Goal: Task Accomplishment & Management: Use online tool/utility

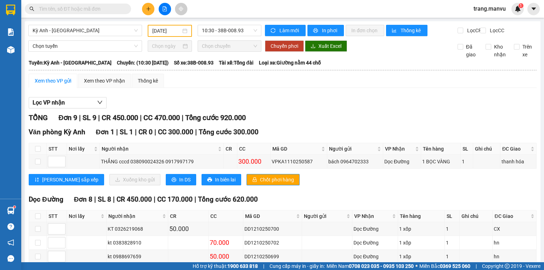
click at [165, 31] on input "[DATE]" at bounding box center [166, 31] width 28 height 8
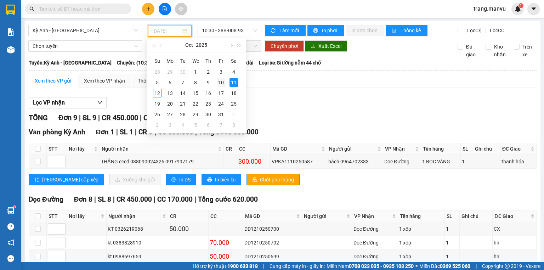
click at [221, 82] on div "10" at bounding box center [221, 82] width 9 height 9
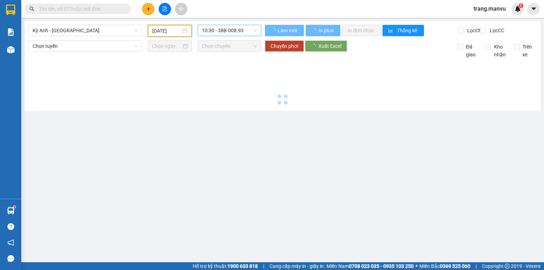
click at [237, 30] on span "10:30 - 38B-008.93" at bounding box center [230, 30] width 56 height 11
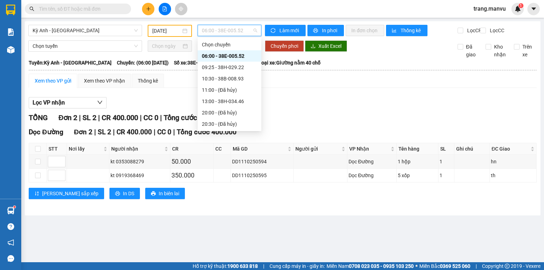
click at [234, 56] on div "06:00 - 38E-005.52" at bounding box center [229, 56] width 55 height 8
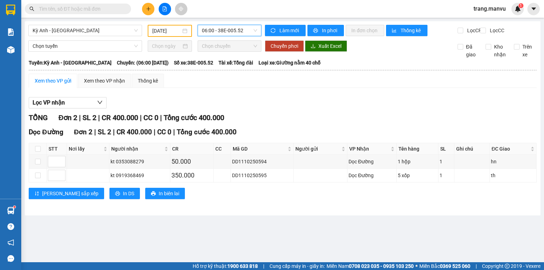
click at [56, 85] on div "Xem theo VP gửi" at bounding box center [53, 81] width 36 height 8
drag, startPoint x: 225, startPoint y: 30, endPoint x: 224, endPoint y: 38, distance: 7.8
click at [225, 31] on span "06:00 - 38E-005.52" at bounding box center [230, 30] width 56 height 11
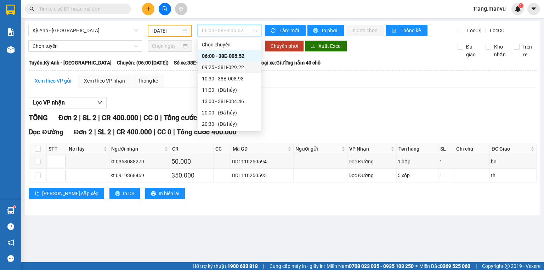
click at [228, 66] on div "09:25 - 38H-029.22" at bounding box center [229, 67] width 55 height 8
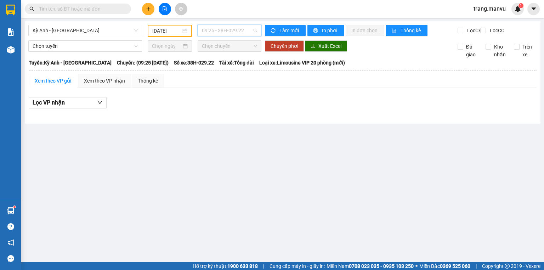
drag, startPoint x: 219, startPoint y: 30, endPoint x: 218, endPoint y: 60, distance: 30.1
click at [219, 31] on span "09:25 - 38H-029.22" at bounding box center [230, 30] width 56 height 11
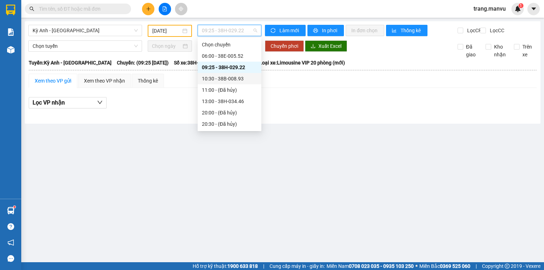
drag, startPoint x: 223, startPoint y: 76, endPoint x: 224, endPoint y: 79, distance: 3.8
click at [224, 79] on div "10:30 - 38B-008.93" at bounding box center [229, 79] width 55 height 8
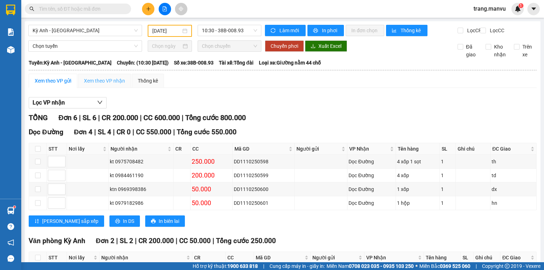
click at [110, 82] on div "Xem theo VP nhận" at bounding box center [104, 81] width 53 height 14
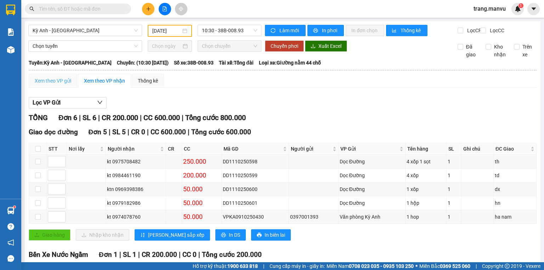
click at [47, 81] on div "Xem theo VP gửi" at bounding box center [53, 81] width 49 height 14
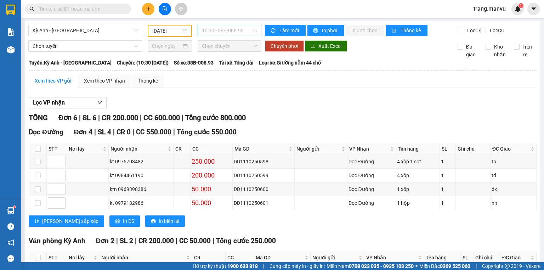
click at [245, 35] on span "10:30 - 38B-008.93" at bounding box center [230, 30] width 56 height 11
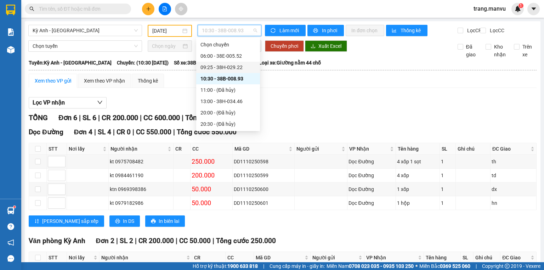
click at [245, 67] on div "09:25 - 38H-029.22" at bounding box center [228, 67] width 55 height 8
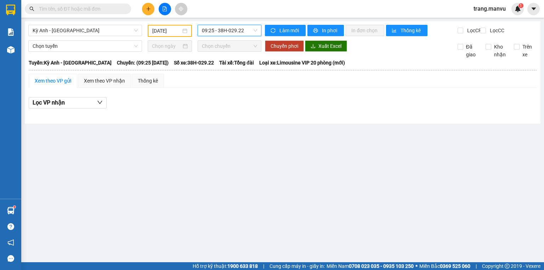
click at [222, 22] on div "Kỳ Anh - [GEOGRAPHIC_DATA] [DATE] 09:25 09:25 - 38H-029.22 Làm mới In phơi In đ…" at bounding box center [283, 72] width 516 height 102
click at [222, 32] on span "09:25 - 38H-029.22" at bounding box center [230, 30] width 56 height 11
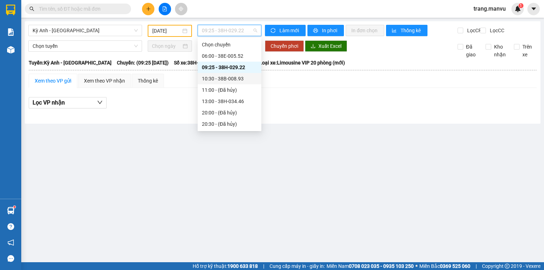
click at [236, 82] on div "10:30 - 38B-008.93" at bounding box center [229, 79] width 55 height 8
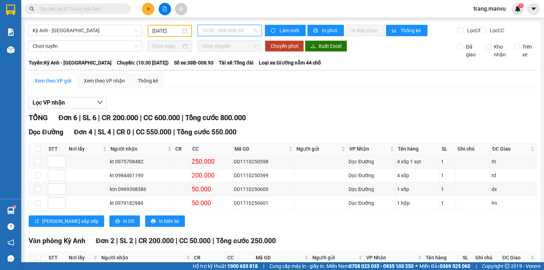
click at [257, 26] on div "10:30 - 38B-008.93" at bounding box center [230, 30] width 64 height 11
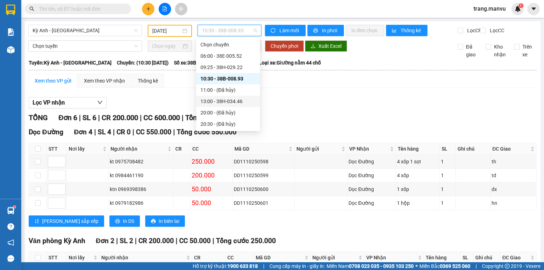
click at [240, 100] on div "13:00 - 38H-034.46" at bounding box center [228, 101] width 55 height 8
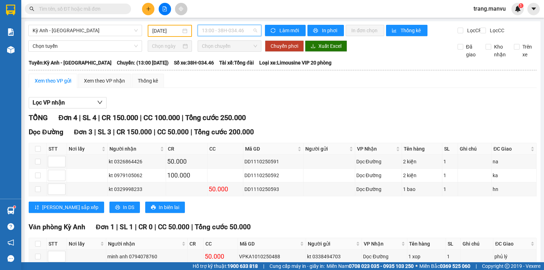
click at [239, 28] on span "13:00 - 38H-034.46" at bounding box center [230, 30] width 56 height 11
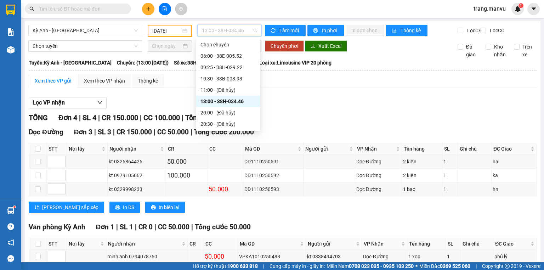
scroll to position [57, 0]
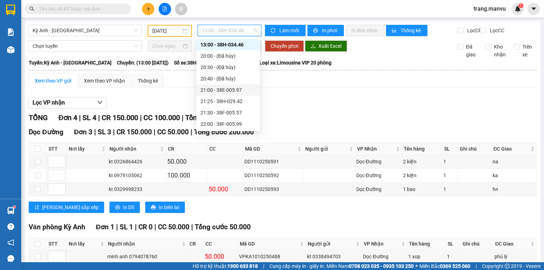
click at [239, 91] on div "21:00 - 38E-005.97" at bounding box center [228, 90] width 55 height 8
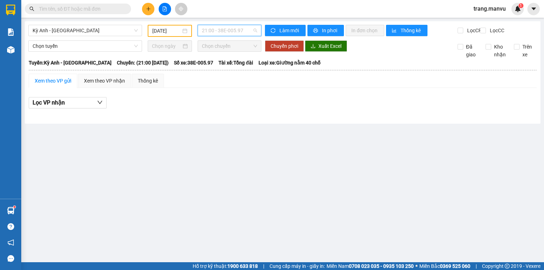
drag, startPoint x: 231, startPoint y: 30, endPoint x: 240, endPoint y: 109, distance: 78.8
click at [230, 31] on span "21:00 - 38E-005.97" at bounding box center [230, 30] width 56 height 11
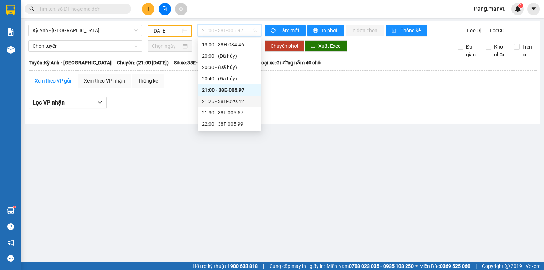
click at [235, 100] on div "21:25 - 38H-029.42" at bounding box center [229, 101] width 55 height 8
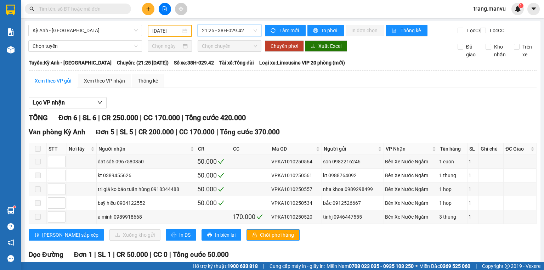
click at [241, 32] on span "21:25 - 38H-029.42" at bounding box center [230, 30] width 56 height 11
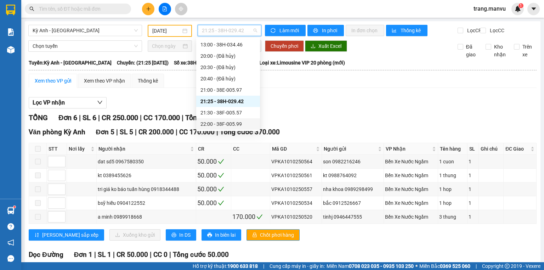
click at [235, 124] on div "22:00 - 38F-005.99" at bounding box center [228, 124] width 55 height 8
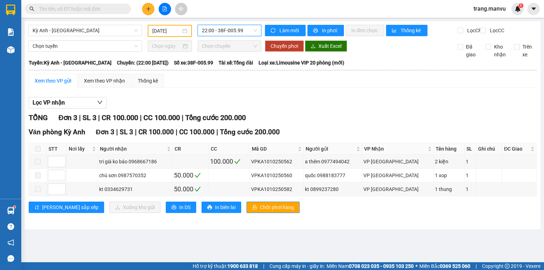
click at [173, 32] on input "[DATE]" at bounding box center [166, 31] width 28 height 8
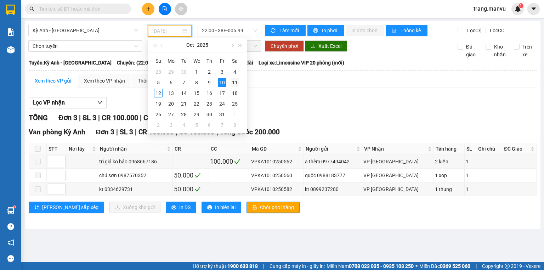
click at [233, 82] on div "11" at bounding box center [235, 82] width 9 height 9
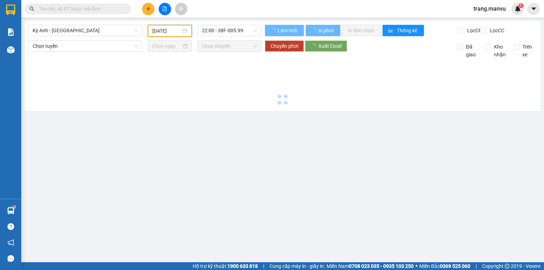
type input "[DATE]"
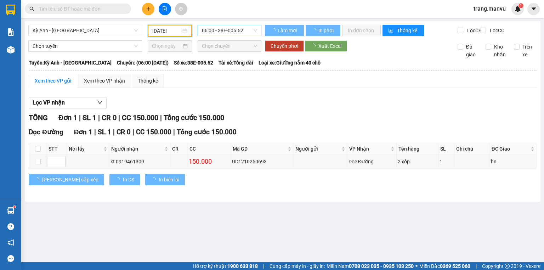
click at [240, 28] on span "06:00 - 38E-005.52" at bounding box center [230, 30] width 56 height 11
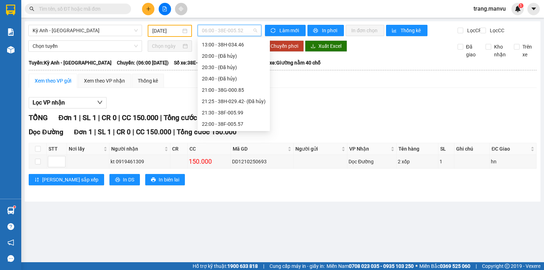
scroll to position [11, 0]
click at [237, 47] on div "06:00 - 38E-005.52" at bounding box center [234, 45] width 64 height 8
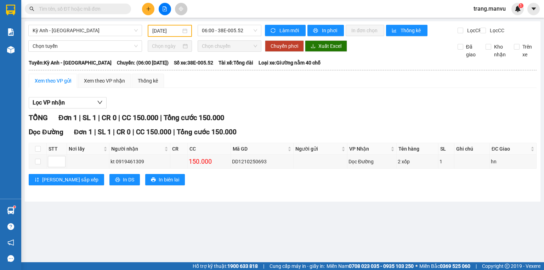
drag, startPoint x: 237, startPoint y: 47, endPoint x: 64, endPoint y: 85, distance: 177.5
click at [64, 85] on div "Xem theo VP gửi" at bounding box center [53, 81] width 36 height 8
click at [207, 30] on span "06:00 - 38E-005.52" at bounding box center [230, 30] width 56 height 11
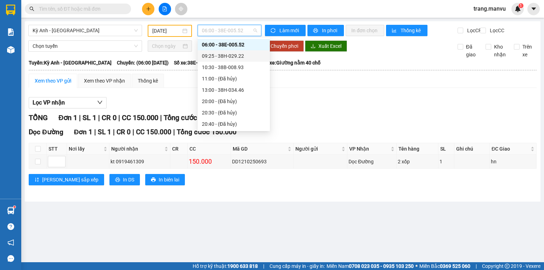
click at [208, 53] on div "09:25 - 38H-029.22" at bounding box center [234, 56] width 64 height 8
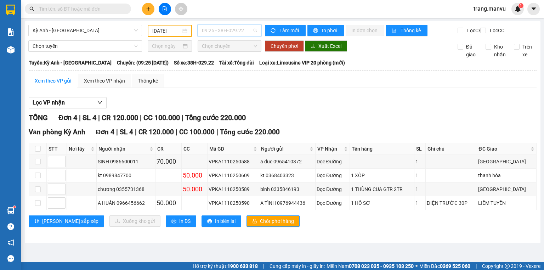
click at [218, 29] on span "09:25 - 38H-029.22" at bounding box center [230, 30] width 56 height 11
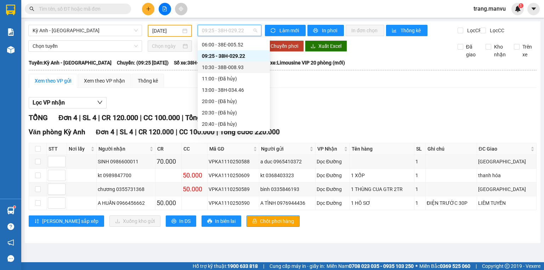
click at [214, 67] on div "10:30 - 38B-008.93" at bounding box center [234, 67] width 64 height 8
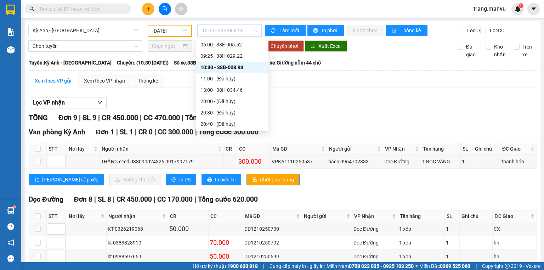
click at [202, 27] on span "10:30 - 38B-008.93" at bounding box center [230, 30] width 56 height 11
click at [218, 86] on div "Chọn chuyến 06:00 - 38E-005.52 09:25 - 38H-029.22 10:30 - 38B-008.93 11:00 - (Đ…" at bounding box center [232, 101] width 72 height 147
click at [218, 86] on div "13:00 - 38H-034.46" at bounding box center [233, 90] width 64 height 8
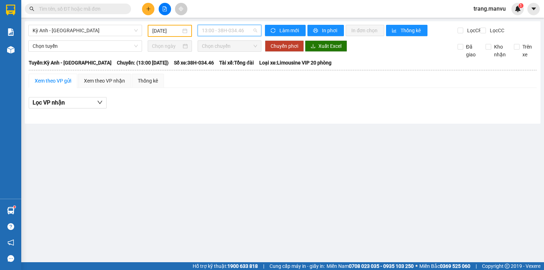
click at [217, 34] on span "13:00 - 38H-034.46" at bounding box center [230, 30] width 56 height 11
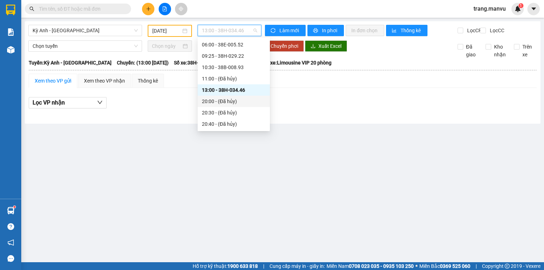
scroll to position [57, 0]
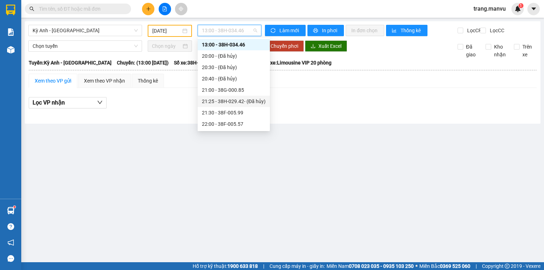
click at [221, 100] on div "21:25 - 38H-029.42 - (Đã hủy)" at bounding box center [234, 101] width 64 height 8
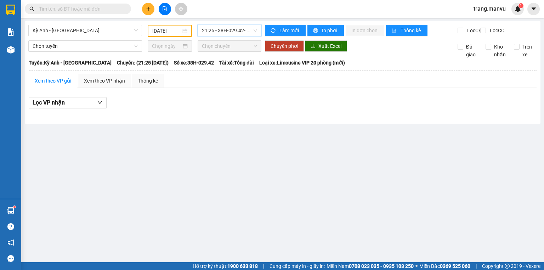
drag, startPoint x: 231, startPoint y: 28, endPoint x: 233, endPoint y: 49, distance: 20.3
click at [231, 29] on span "21:25 - 38H-029.42 - (Đã hủy)" at bounding box center [230, 30] width 56 height 11
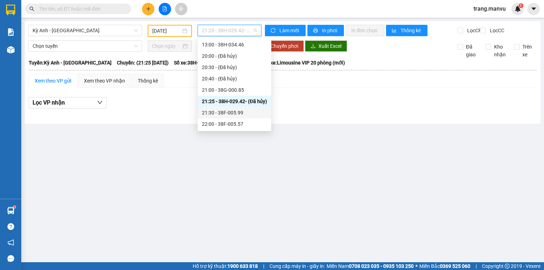
click at [224, 111] on div "21:30 - 38F-005.99" at bounding box center [234, 113] width 65 height 8
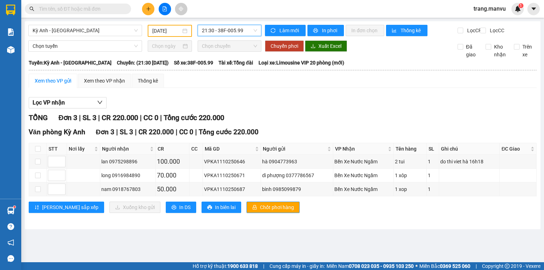
click at [237, 31] on span "21:30 - 38F-005.99" at bounding box center [230, 30] width 56 height 11
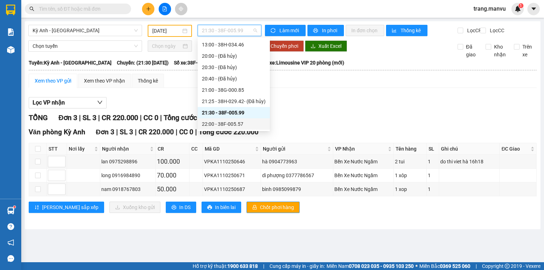
click at [236, 123] on div "22:00 - 38F-005.57" at bounding box center [234, 124] width 64 height 8
